Goal: Browse casually

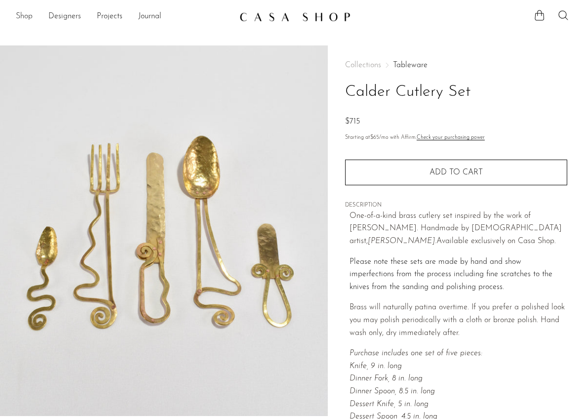
click at [26, 18] on link "Shop" at bounding box center [24, 16] width 17 height 13
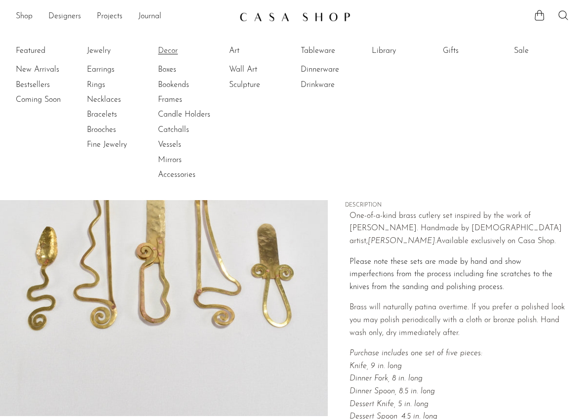
click at [172, 50] on link "Decor" at bounding box center [195, 50] width 74 height 11
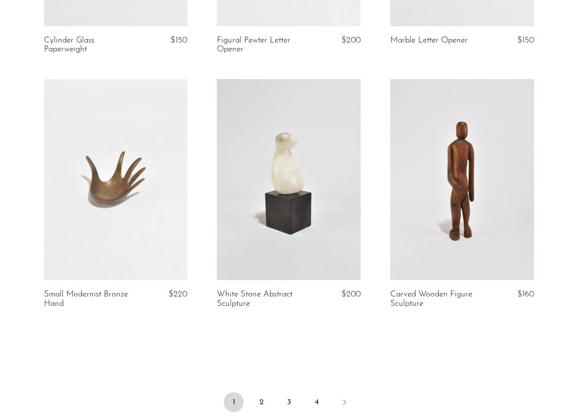
scroll to position [2833, 0]
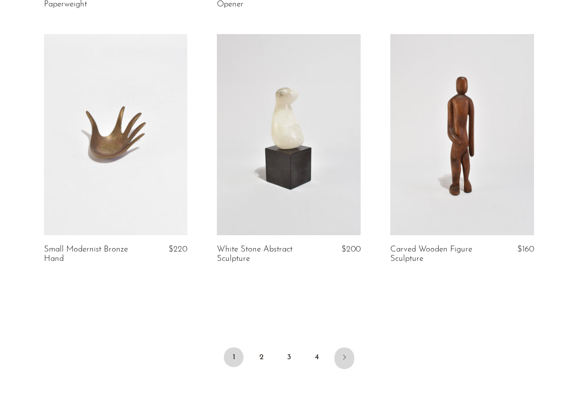
click at [338, 361] on link "Next" at bounding box center [344, 358] width 20 height 22
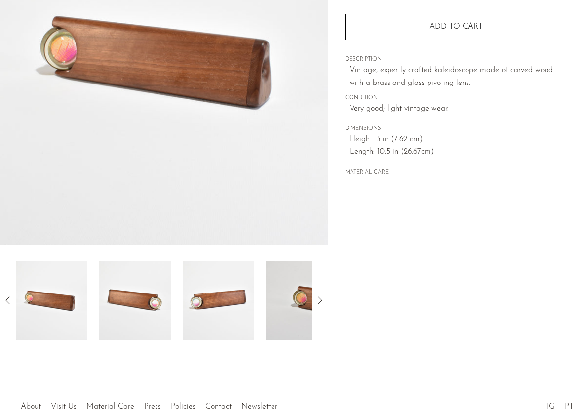
scroll to position [171, 0]
click at [322, 300] on icon at bounding box center [320, 300] width 12 height 12
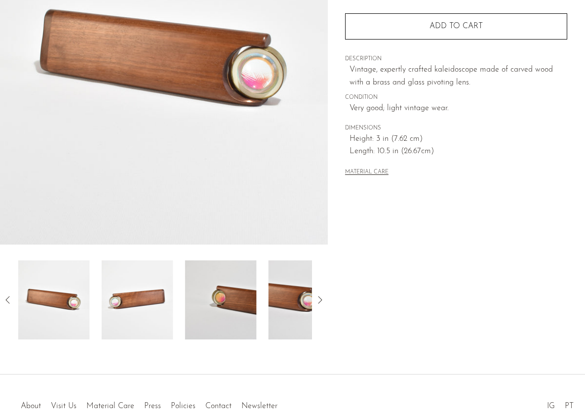
click at [323, 300] on icon at bounding box center [320, 300] width 12 height 12
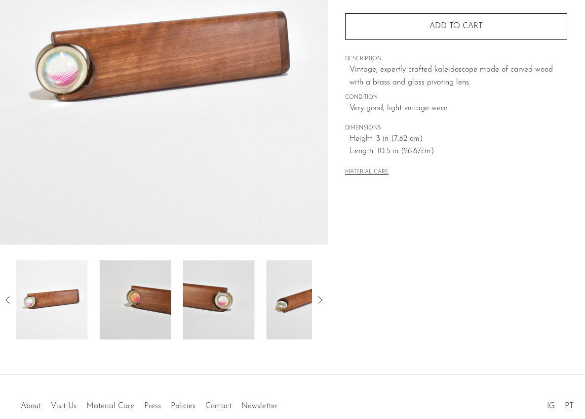
click at [323, 300] on icon at bounding box center [320, 300] width 12 height 12
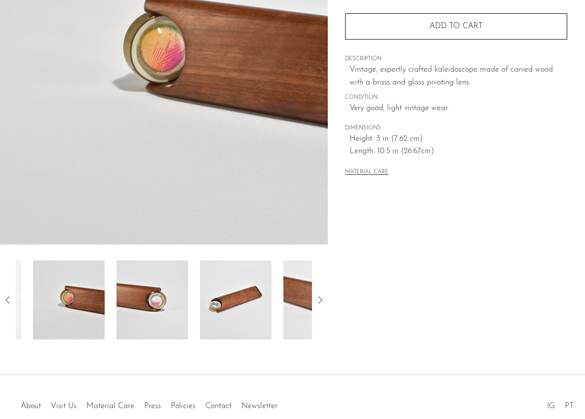
click at [323, 300] on icon at bounding box center [320, 300] width 12 height 12
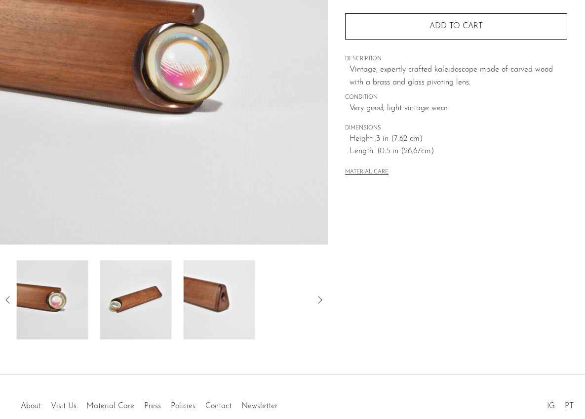
click at [323, 300] on icon at bounding box center [320, 300] width 12 height 12
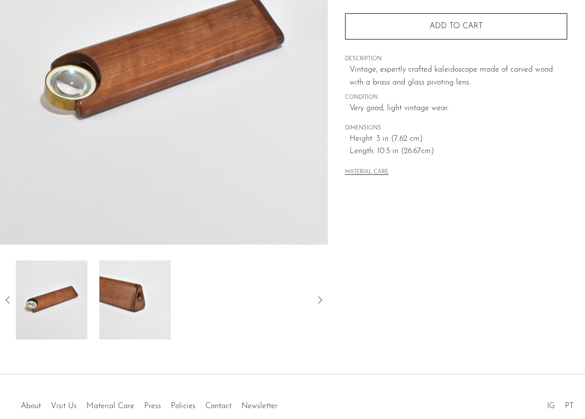
click at [323, 300] on icon at bounding box center [320, 300] width 12 height 12
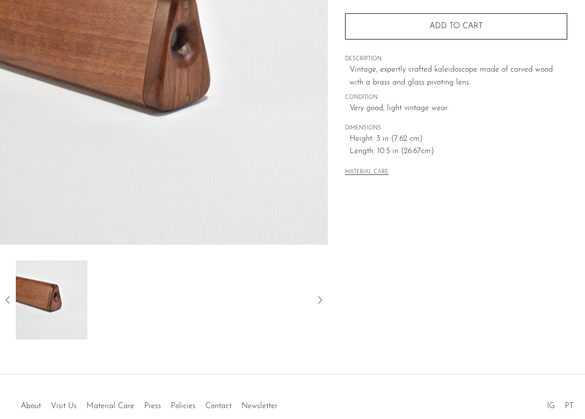
click at [323, 300] on icon at bounding box center [320, 300] width 12 height 12
click at [9, 299] on icon at bounding box center [8, 300] width 12 height 12
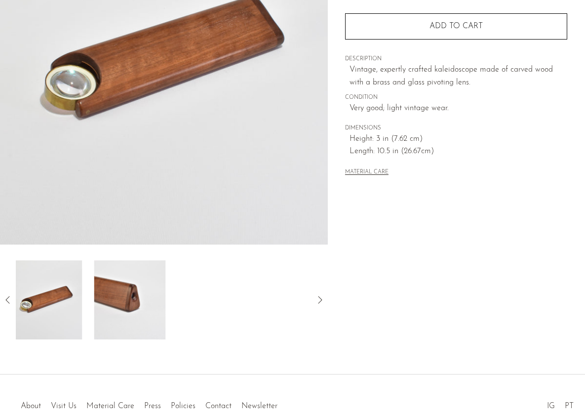
click at [9, 299] on icon at bounding box center [8, 300] width 12 height 12
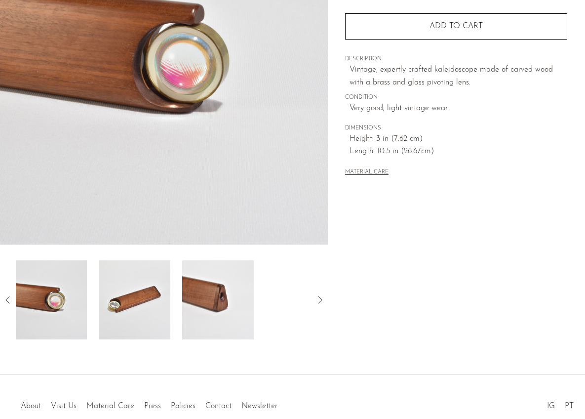
click at [9, 299] on icon at bounding box center [8, 300] width 12 height 12
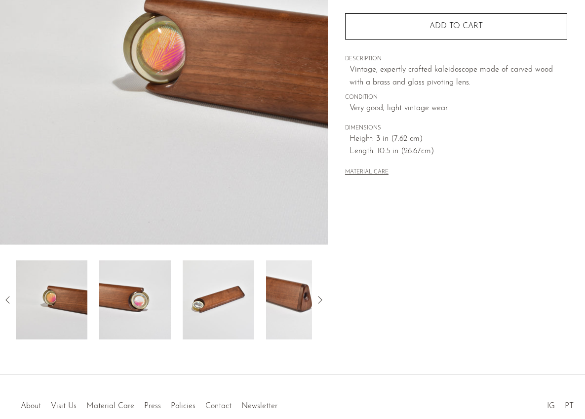
click at [9, 299] on icon at bounding box center [8, 300] width 12 height 12
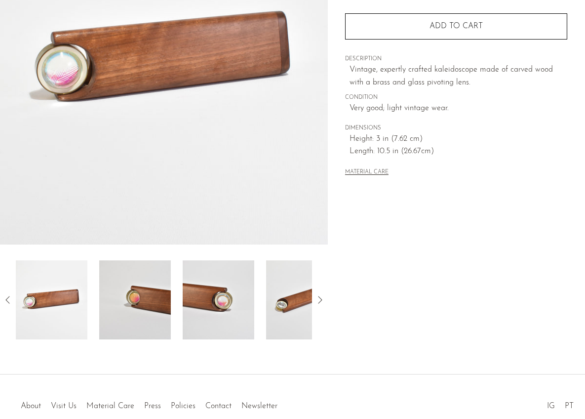
click at [9, 299] on icon at bounding box center [8, 300] width 12 height 12
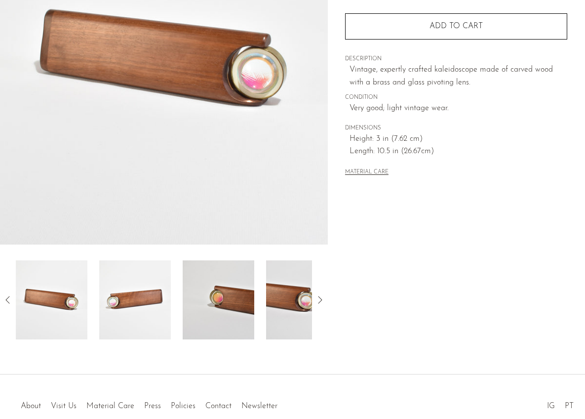
click at [9, 299] on icon at bounding box center [8, 300] width 12 height 12
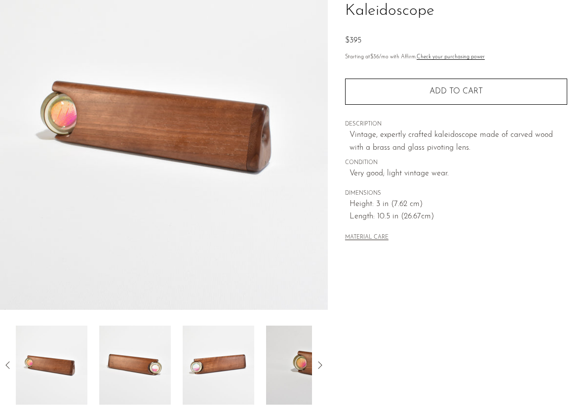
scroll to position [0, 0]
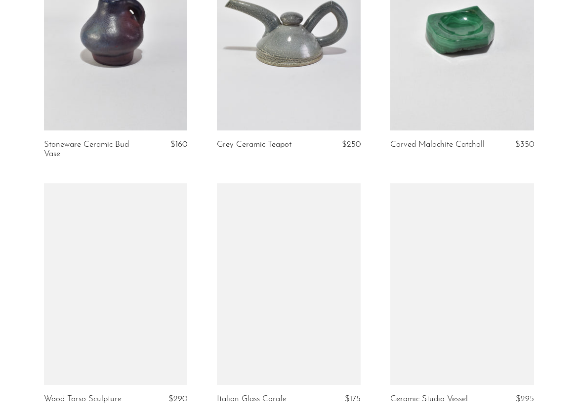
scroll to position [2783, 0]
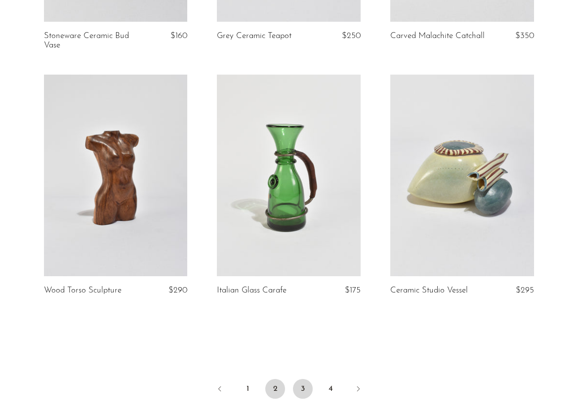
click at [308, 389] on link "3" at bounding box center [303, 389] width 20 height 20
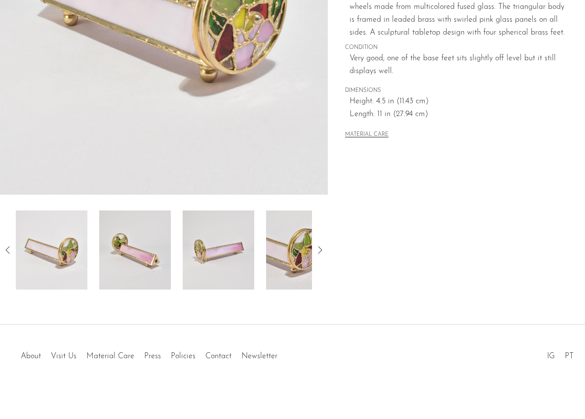
scroll to position [224, 0]
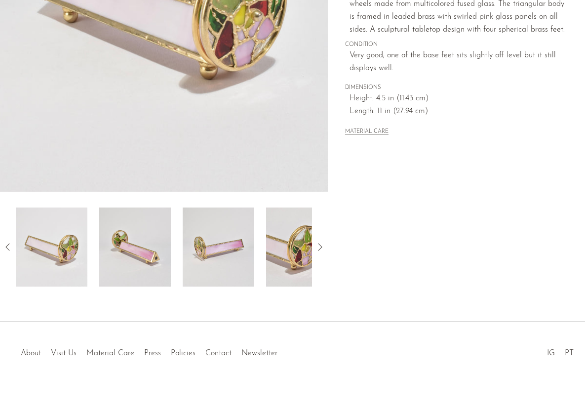
click at [320, 248] on icon at bounding box center [320, 246] width 4 height 7
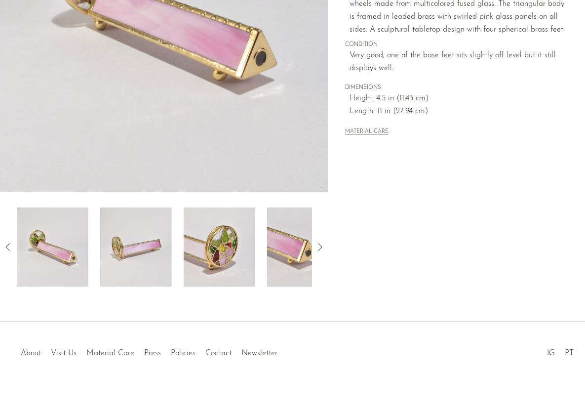
click at [320, 247] on icon at bounding box center [320, 247] width 12 height 12
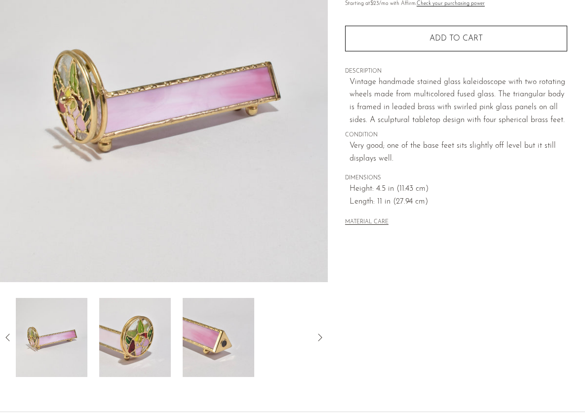
scroll to position [0, 0]
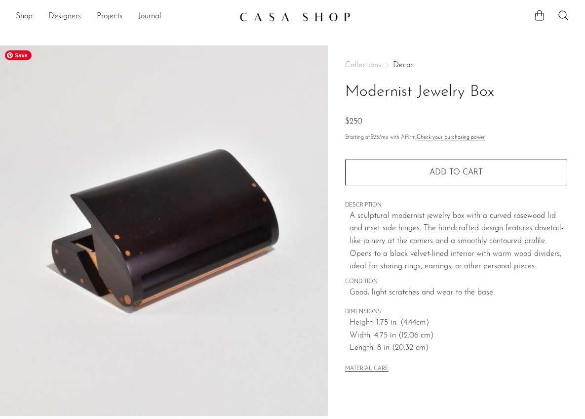
scroll to position [224, 0]
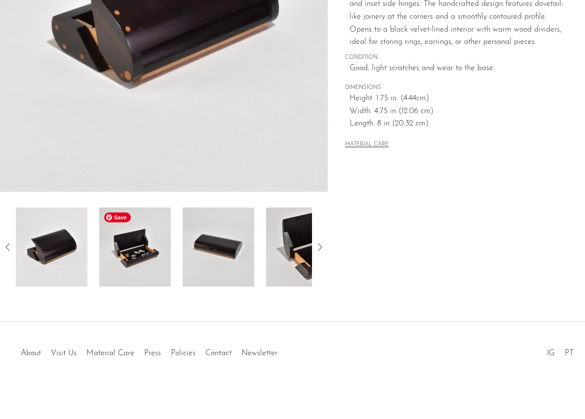
click at [151, 269] on img at bounding box center [135, 246] width 72 height 79
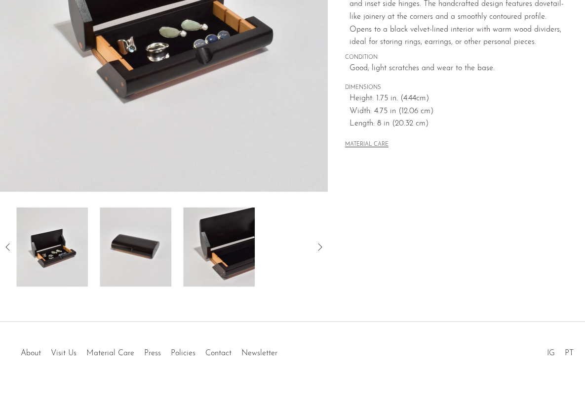
scroll to position [0, 0]
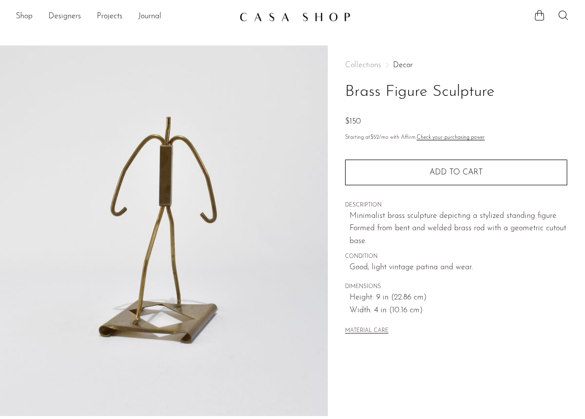
scroll to position [2, 0]
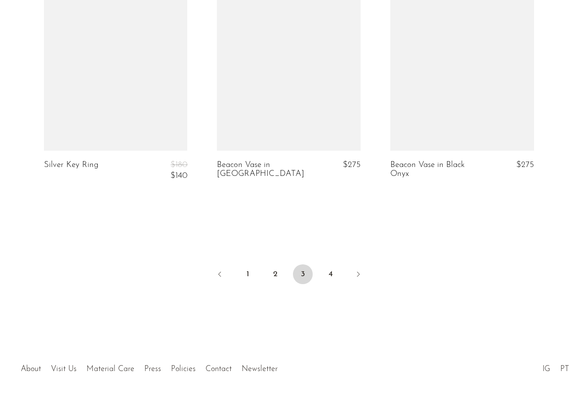
scroll to position [2941, 0]
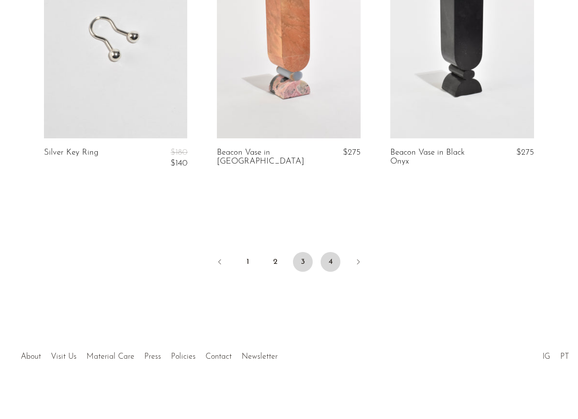
click at [332, 263] on link "4" at bounding box center [331, 262] width 20 height 20
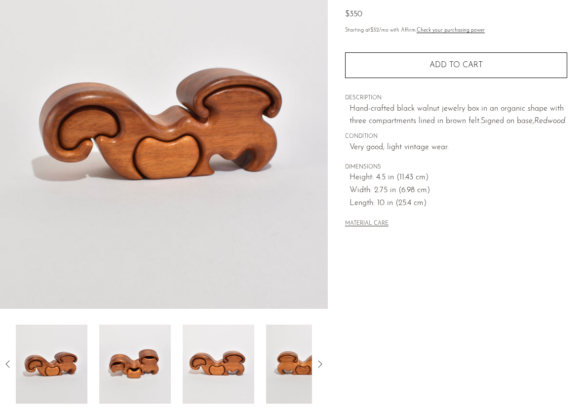
scroll to position [123, 0]
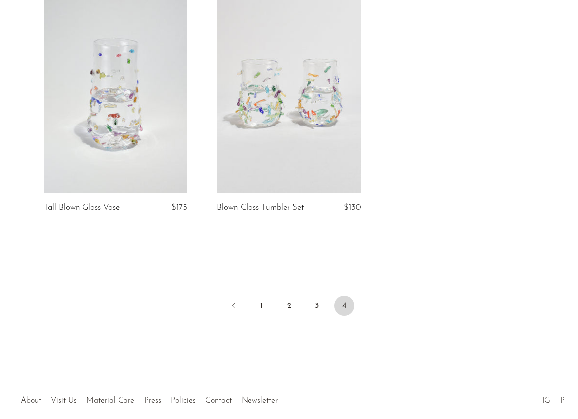
scroll to position [1897, 0]
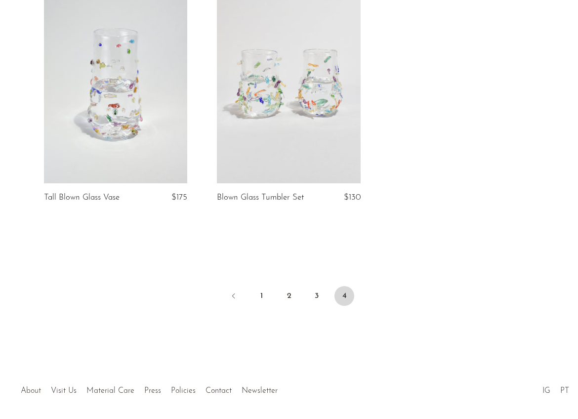
click at [31, 387] on link "About" at bounding box center [31, 391] width 20 height 8
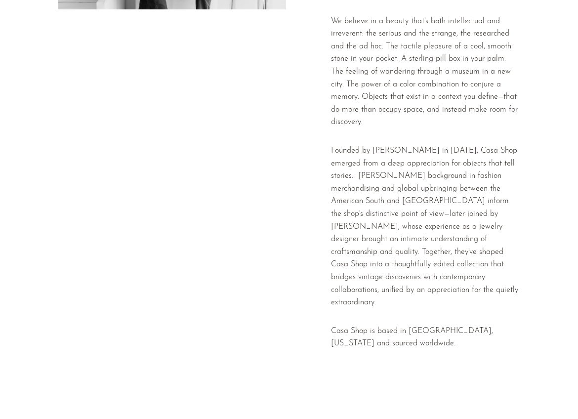
scroll to position [280, 0]
